Goal: Task Accomplishment & Management: Manage account settings

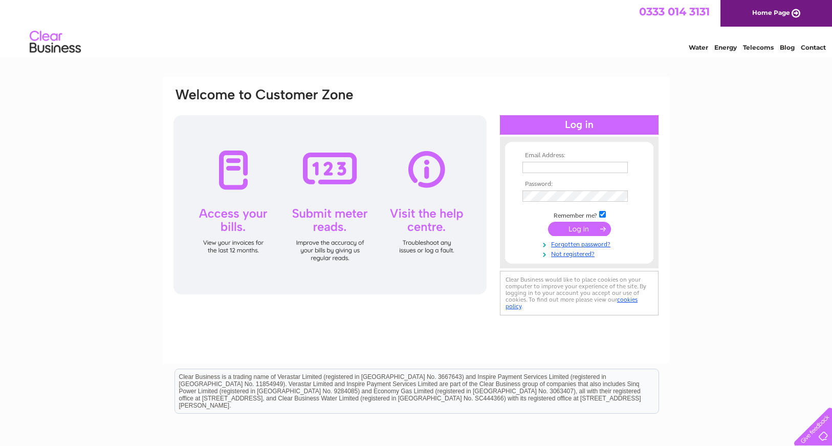
type input "accounts@thegreenpark.co.uk"
click at [586, 230] on input "submit" at bounding box center [579, 229] width 63 height 14
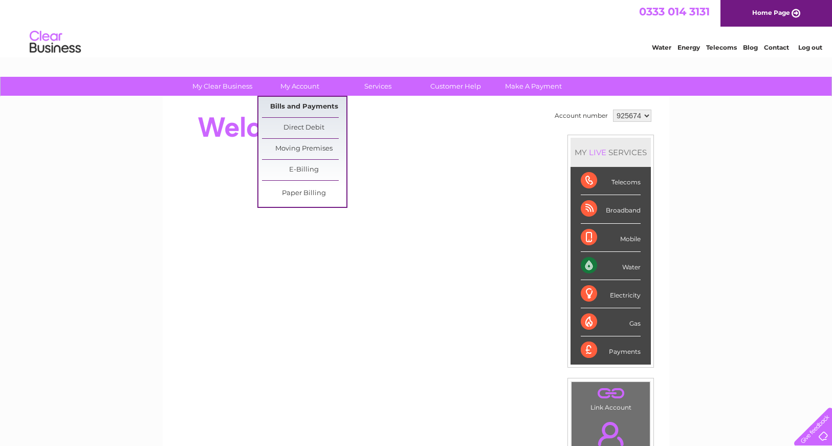
click at [298, 104] on link "Bills and Payments" at bounding box center [304, 107] width 84 height 20
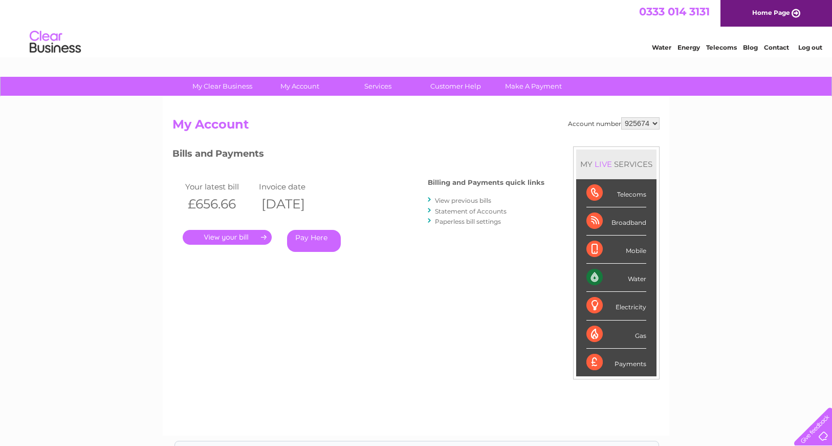
click at [230, 235] on link "." at bounding box center [227, 237] width 89 height 15
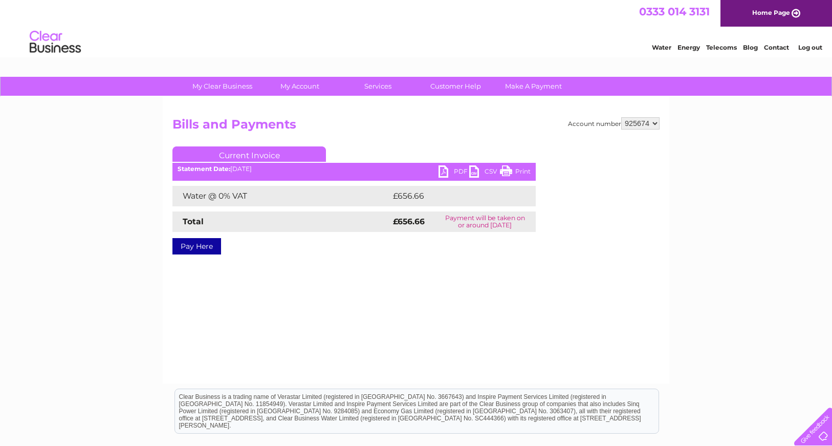
click at [444, 171] on link "PDF" at bounding box center [454, 172] width 31 height 15
click at [812, 47] on link "Log out" at bounding box center [810, 47] width 24 height 8
